Goal: Task Accomplishment & Management: Manage account settings

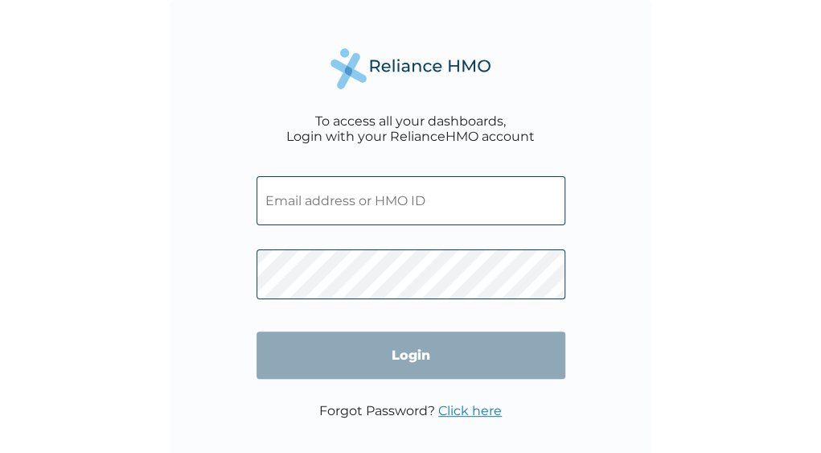
scroll to position [29, 0]
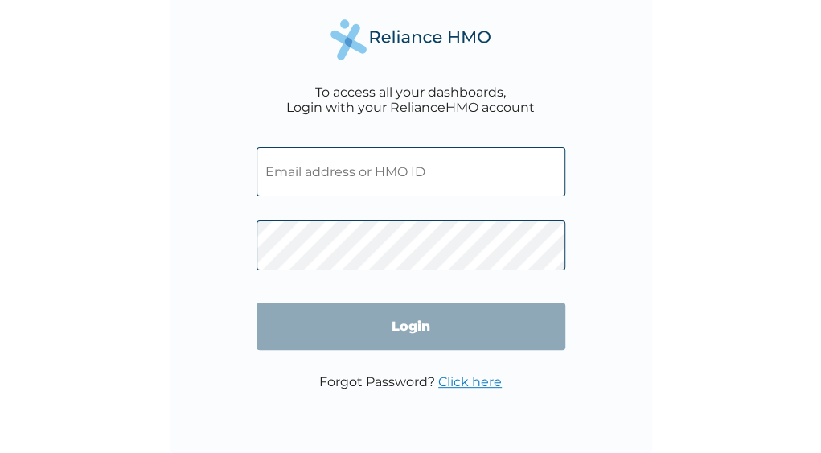
click at [322, 174] on input "text" at bounding box center [410, 171] width 309 height 49
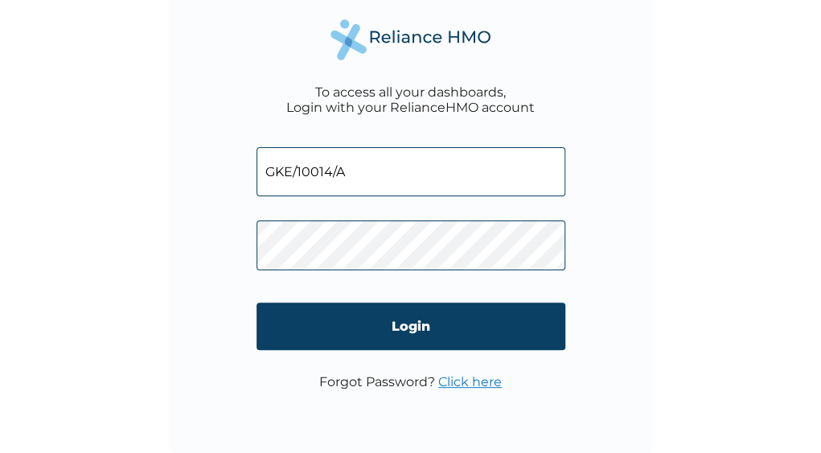
type input "GKE/10014/A"
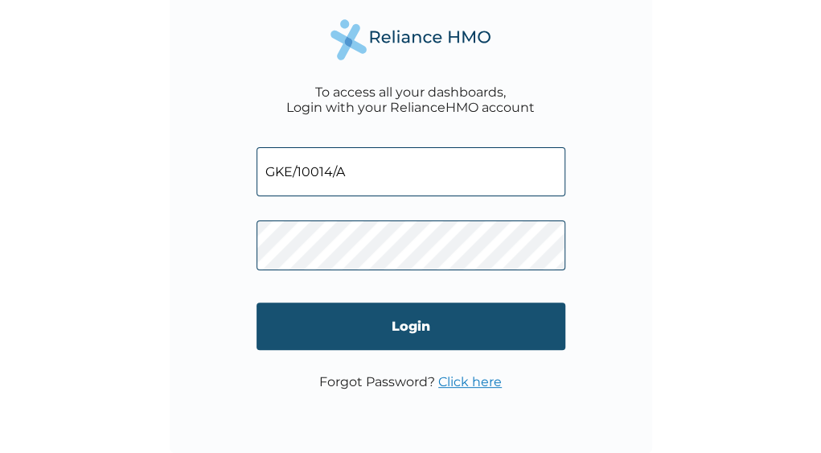
click at [413, 330] on input "Login" at bounding box center [410, 325] width 309 height 47
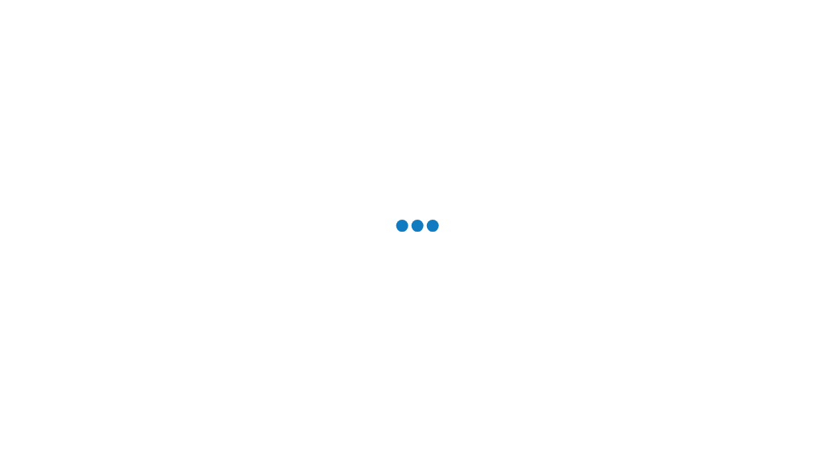
scroll to position [0, 0]
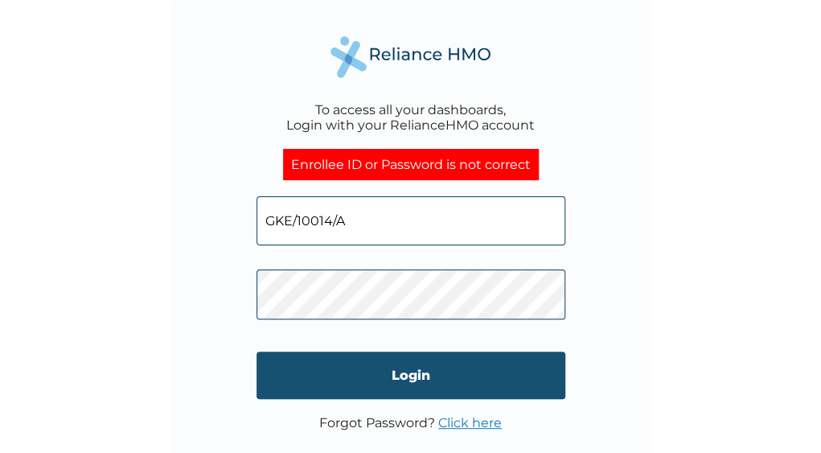
click at [359, 371] on input "Login" at bounding box center [410, 374] width 309 height 47
click at [426, 375] on input "Login" at bounding box center [410, 374] width 309 height 47
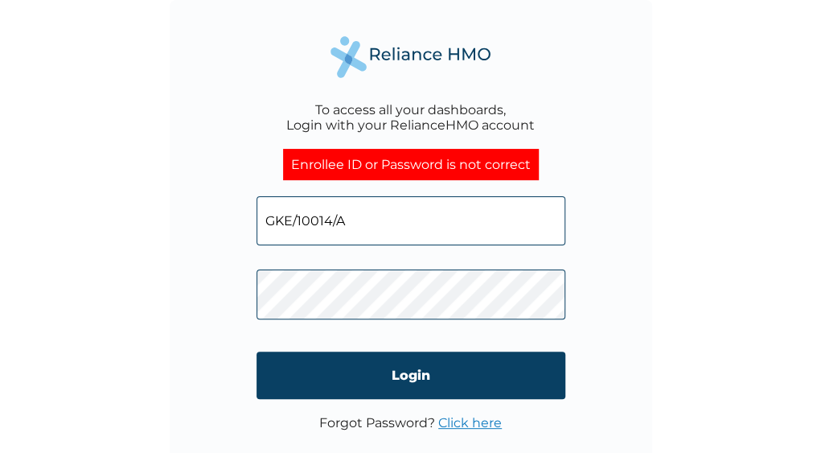
click at [274, 219] on input "GKE/10014/A" at bounding box center [410, 220] width 309 height 49
click at [245, 296] on div "To access all your dashboards, Login with your RelianceHMO account Enrollee ID …" at bounding box center [411, 241] width 482 height 482
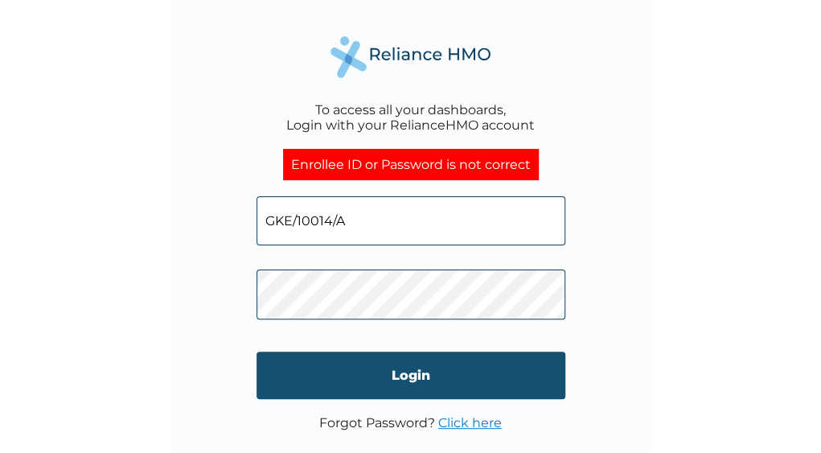
click at [367, 367] on input "Login" at bounding box center [410, 374] width 309 height 47
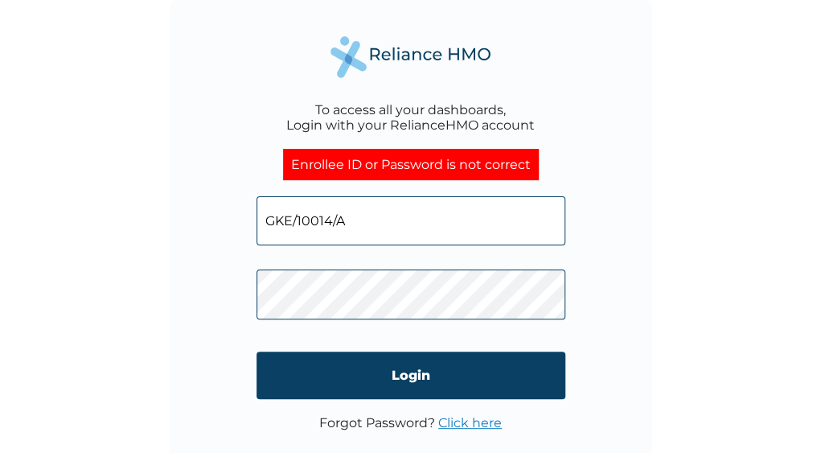
click at [248, 295] on div "To access all your dashboards, Login with your RelianceHMO account Enrollee ID …" at bounding box center [411, 241] width 482 height 482
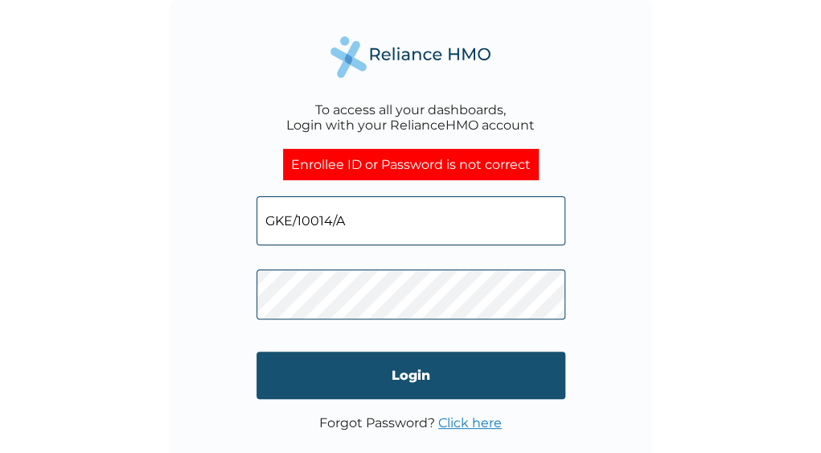
click at [381, 361] on input "Login" at bounding box center [410, 374] width 309 height 47
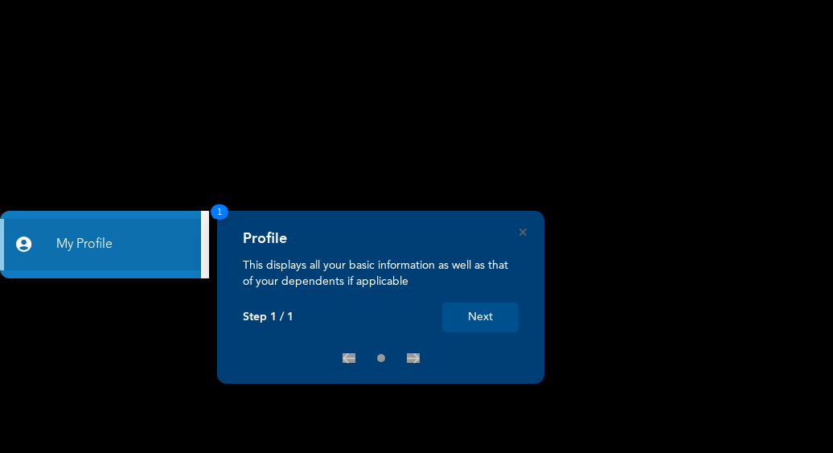
click at [480, 318] on button "Next" at bounding box center [480, 317] width 76 height 30
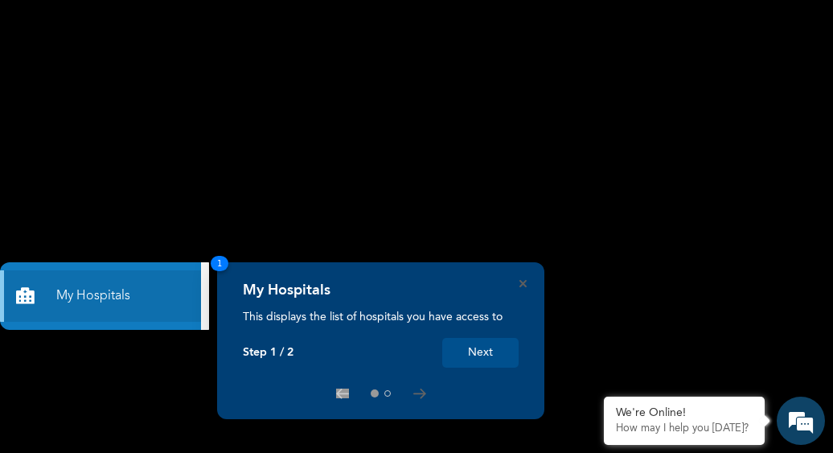
click at [486, 351] on button "Next" at bounding box center [480, 353] width 76 height 30
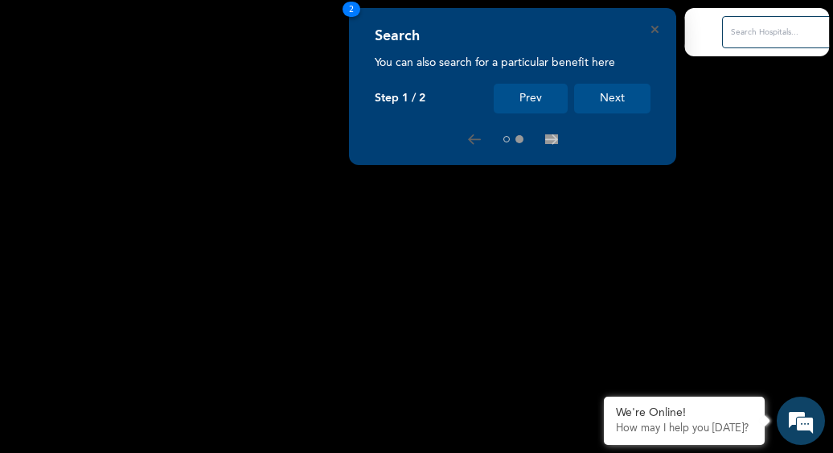
click at [624, 90] on button "Next" at bounding box center [612, 99] width 76 height 30
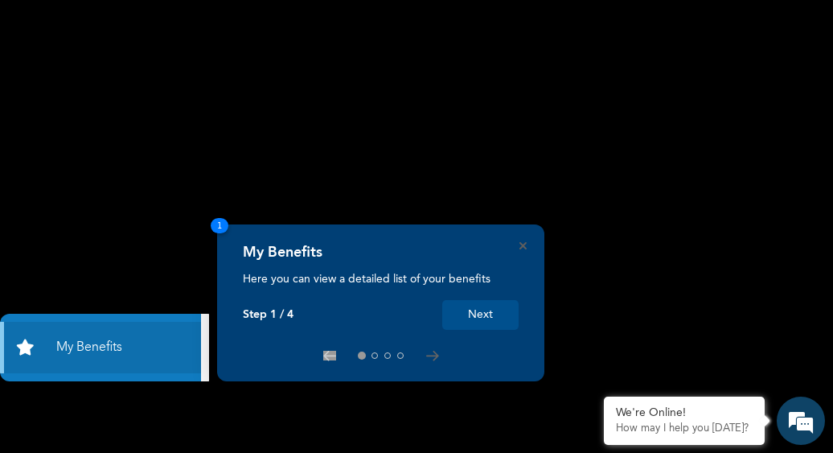
click at [465, 320] on button "Next" at bounding box center [480, 315] width 76 height 30
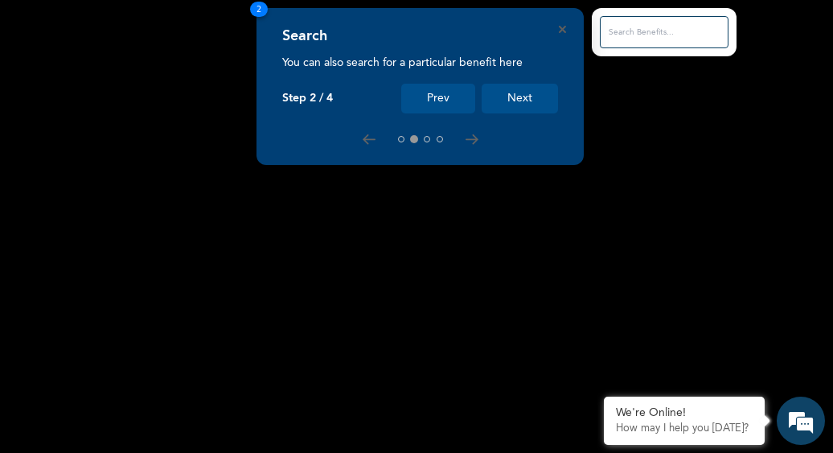
click at [507, 98] on button "Next" at bounding box center [520, 99] width 76 height 30
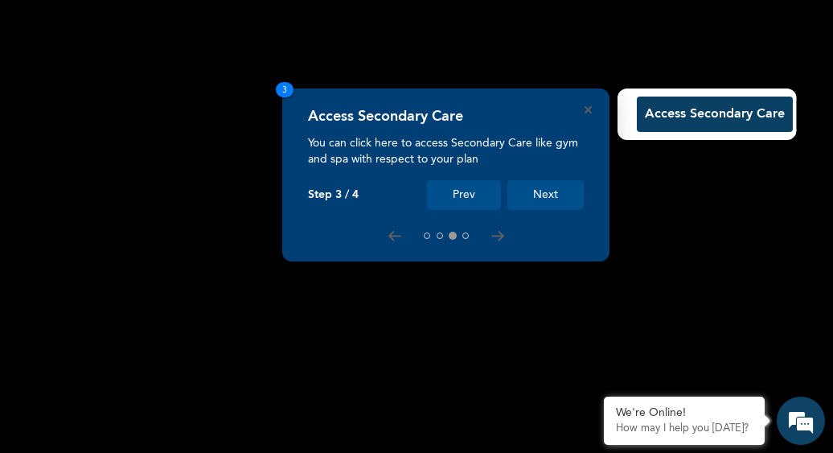
click at [558, 193] on button "Next" at bounding box center [545, 195] width 76 height 30
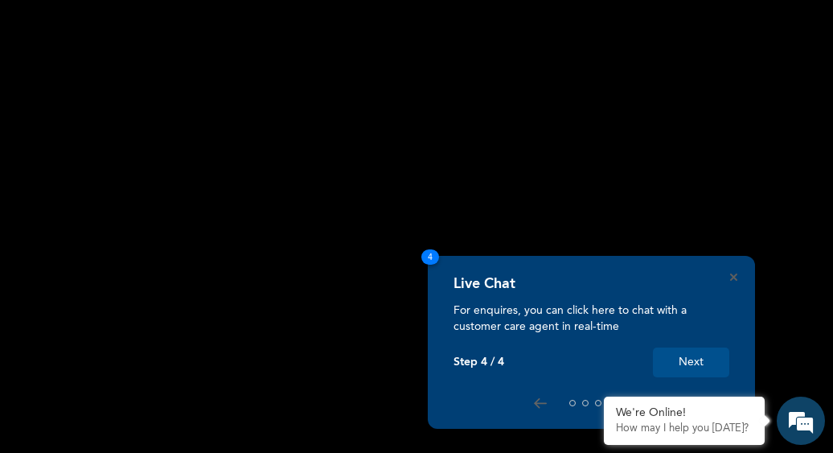
click at [698, 363] on button "Next" at bounding box center [691, 362] width 76 height 30
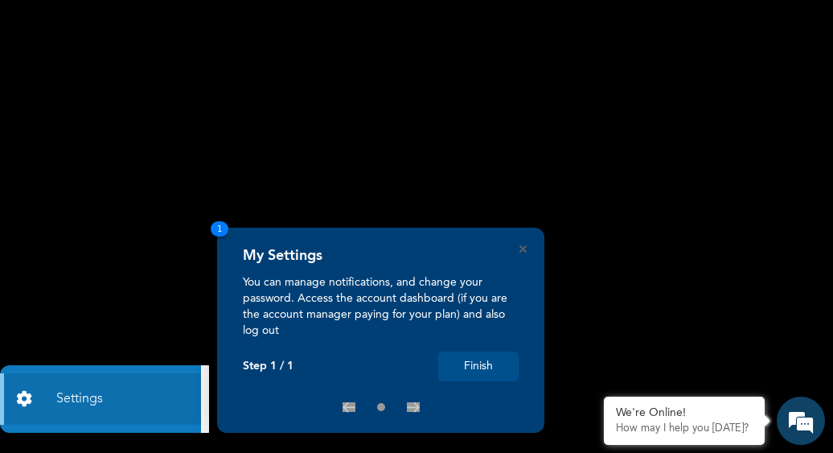
click at [470, 368] on button "Finish" at bounding box center [478, 366] width 80 height 30
